Goal: Find specific page/section: Find specific page/section

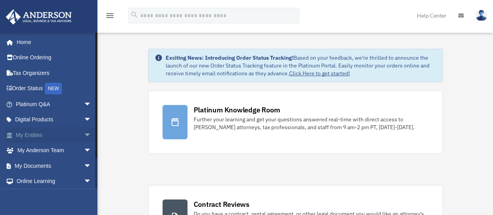
click at [34, 137] on link "My Entities arrow_drop_down" at bounding box center [54, 135] width 98 height 16
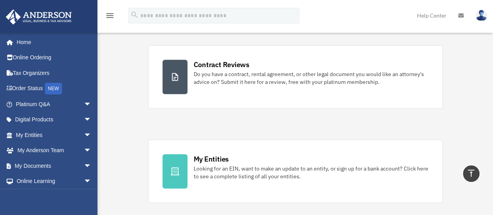
scroll to position [117, 0]
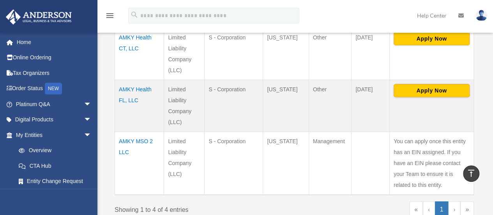
scroll to position [234, 0]
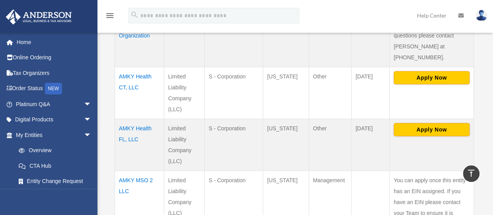
click at [139, 67] on td "AMKY Health CT, LLC" at bounding box center [139, 93] width 49 height 52
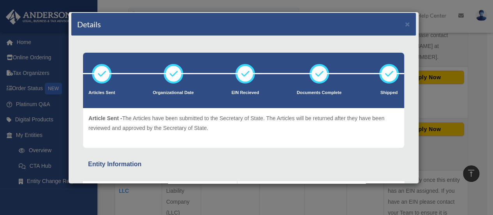
scroll to position [0, 0]
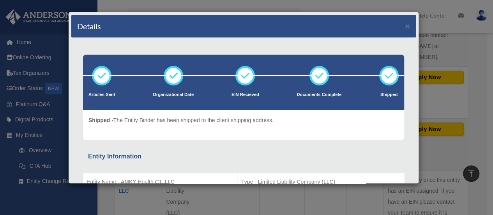
click at [484, 76] on div "Details × Articles Sent Organizational Date" at bounding box center [246, 107] width 493 height 215
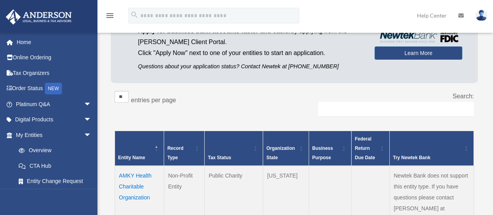
scroll to position [117, 0]
